Goal: Task Accomplishment & Management: Use online tool/utility

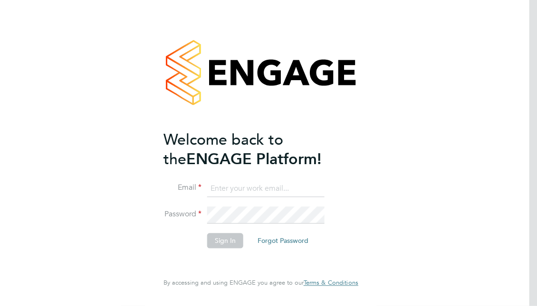
type input "[EMAIL_ADDRESS][PERSON_NAME][PERSON_NAME][DOMAIN_NAME]"
click at [222, 241] on button "Sign In" at bounding box center [225, 240] width 36 height 15
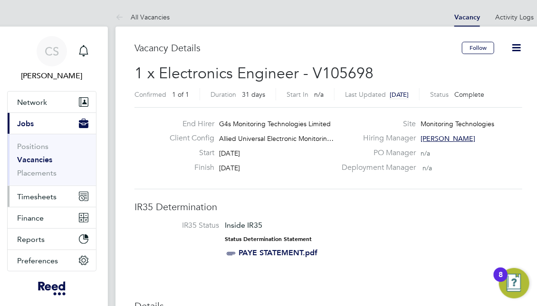
click at [37, 196] on span "Timesheets" at bounding box center [36, 196] width 39 height 9
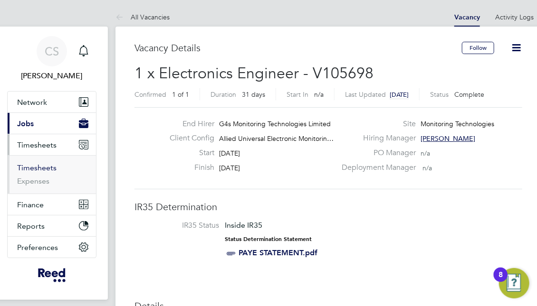
click at [43, 164] on link "Timesheets" at bounding box center [36, 167] width 39 height 9
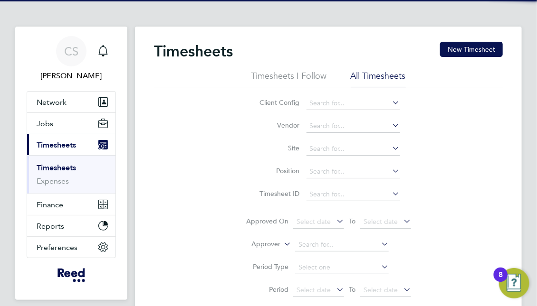
scroll to position [24, 69]
